Goal: Book appointment/travel/reservation

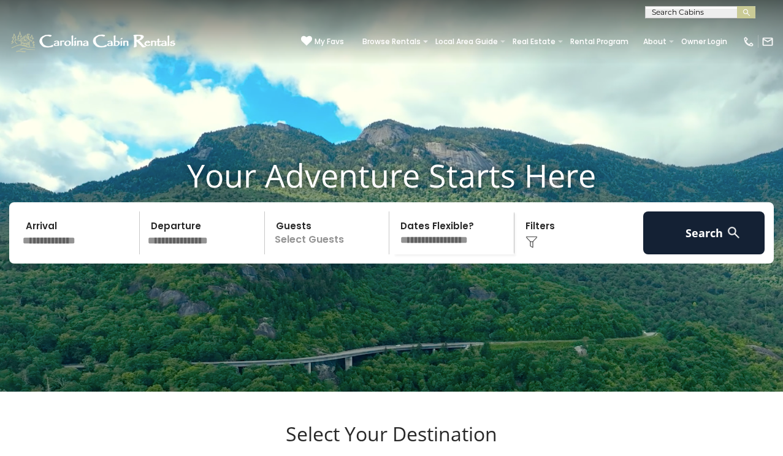
click at [653, 12] on input "text" at bounding box center [699, 15] width 107 height 12
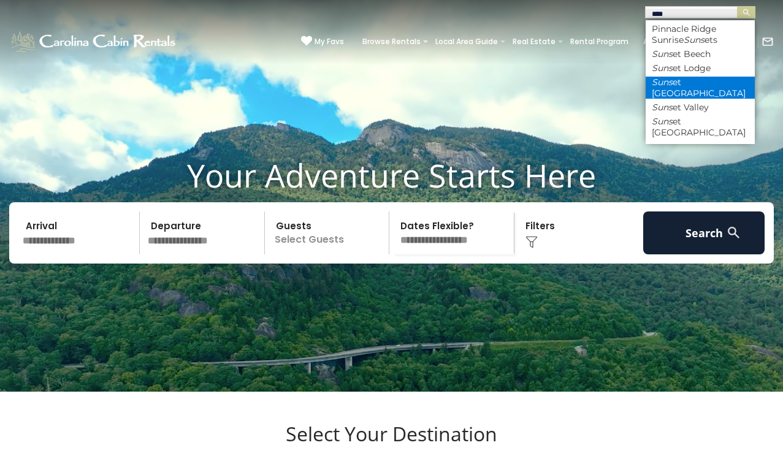
type input "****"
click at [674, 83] on li "Suns et Ridge Hideaway" at bounding box center [700, 88] width 109 height 22
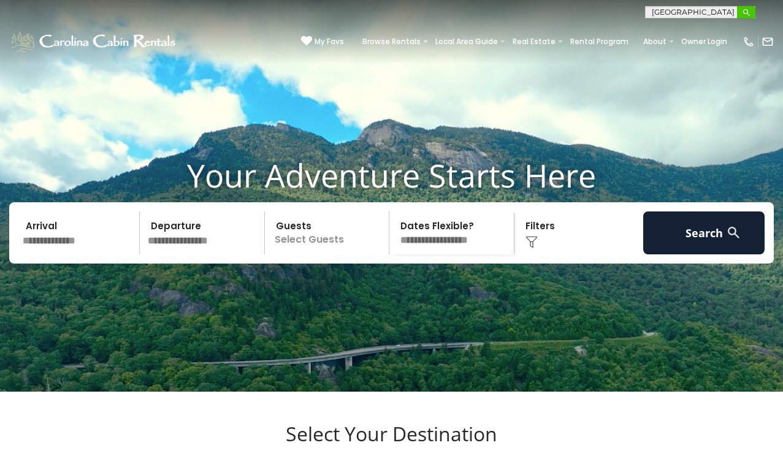
click at [745, 10] on img "submit" at bounding box center [746, 12] width 9 height 9
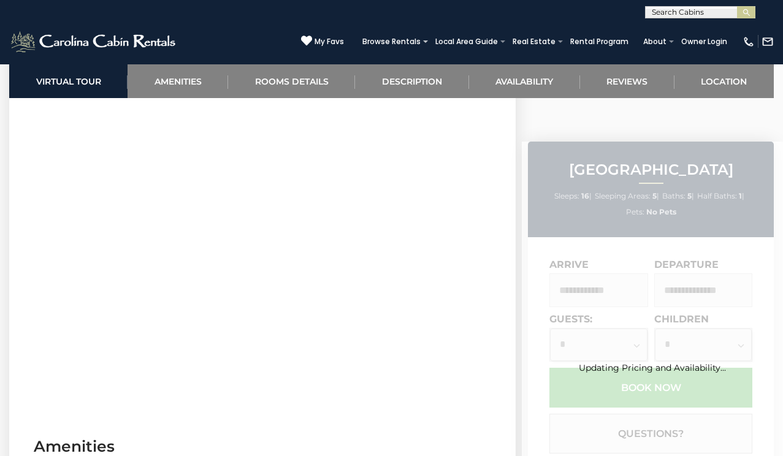
scroll to position [554, 0]
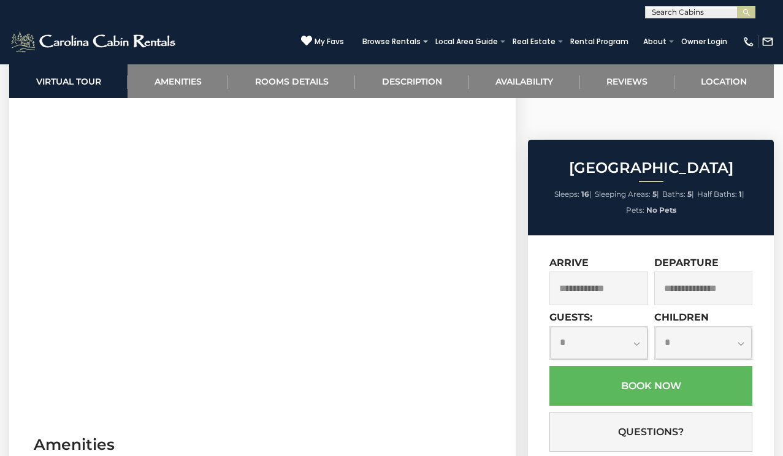
click at [586, 272] on input "text" at bounding box center [598, 289] width 98 height 34
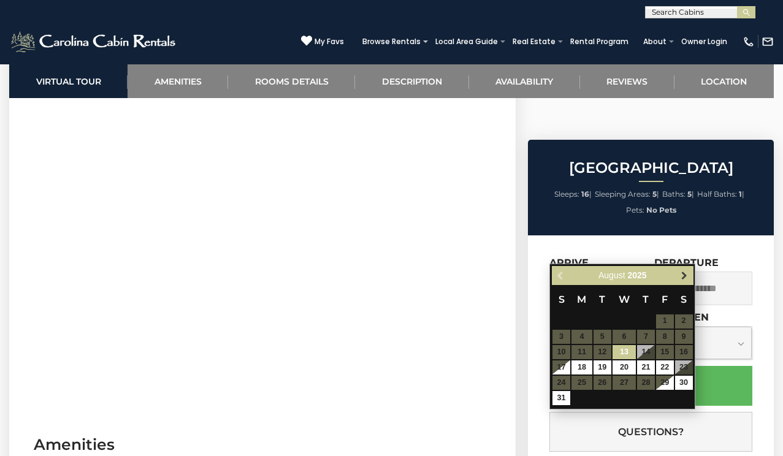
click at [682, 270] on span "Next" at bounding box center [684, 275] width 10 height 10
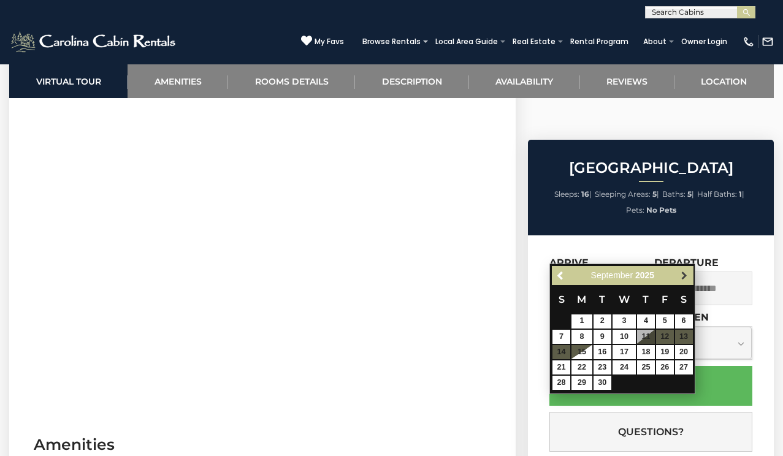
click at [682, 270] on span "Next" at bounding box center [684, 275] width 10 height 10
